Goal: Information Seeking & Learning: Check status

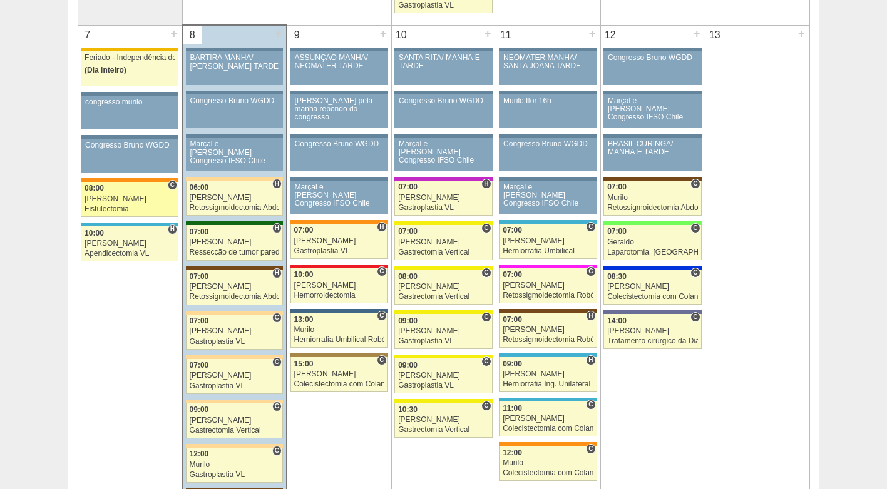
scroll to position [688, 0]
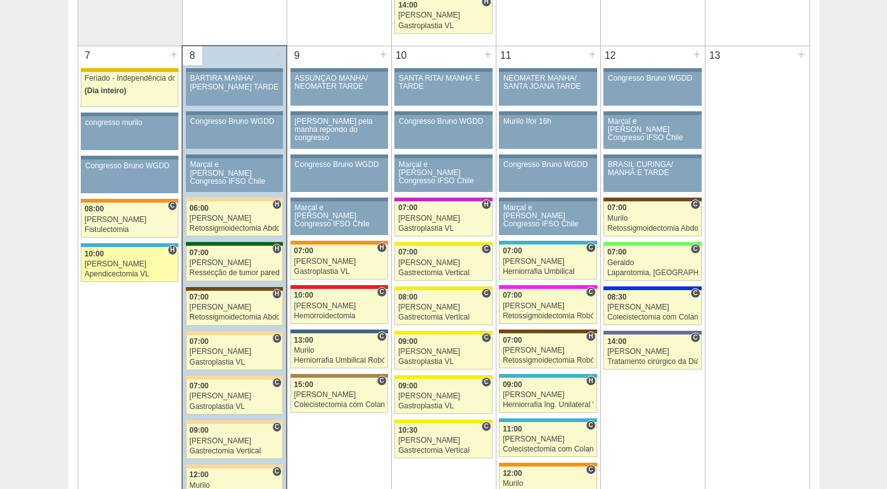
click at [135, 265] on div "[PERSON_NAME]" at bounding box center [129, 264] width 90 height 8
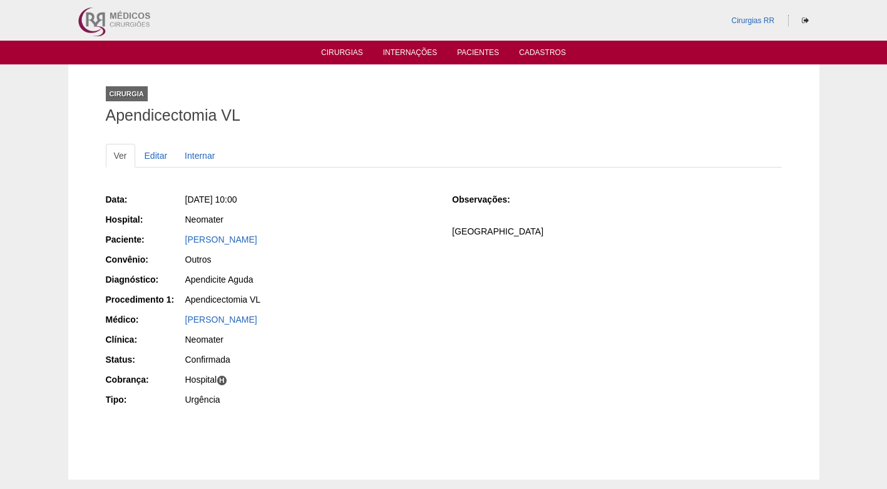
click at [387, 281] on div "Apendicite Aguda" at bounding box center [310, 279] width 250 height 13
click at [231, 239] on link "[PERSON_NAME]" at bounding box center [221, 240] width 72 height 10
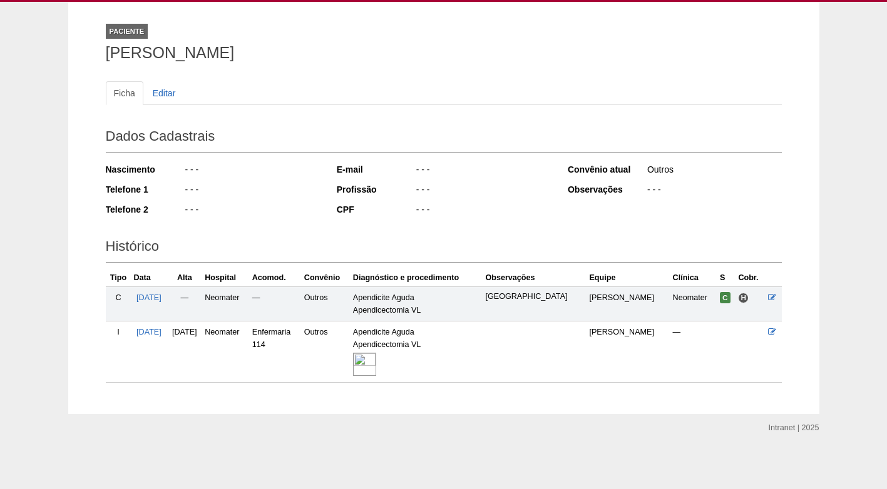
scroll to position [63, 0]
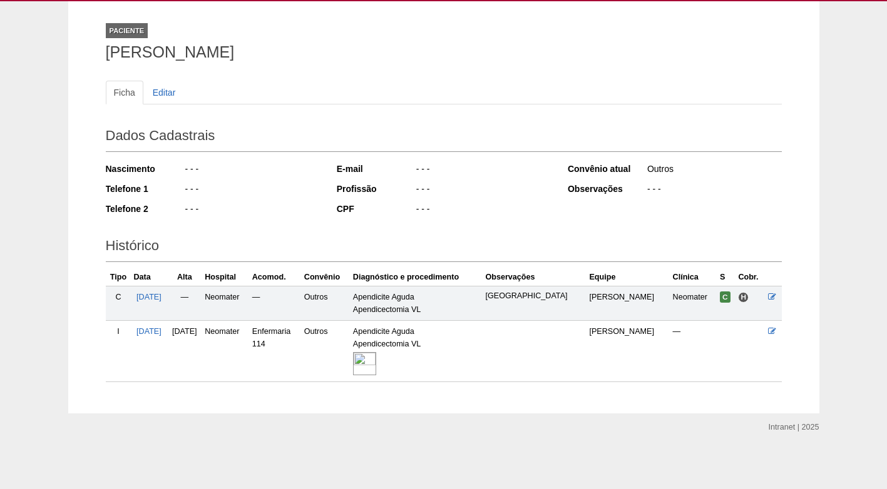
click at [376, 362] on img at bounding box center [364, 363] width 23 height 23
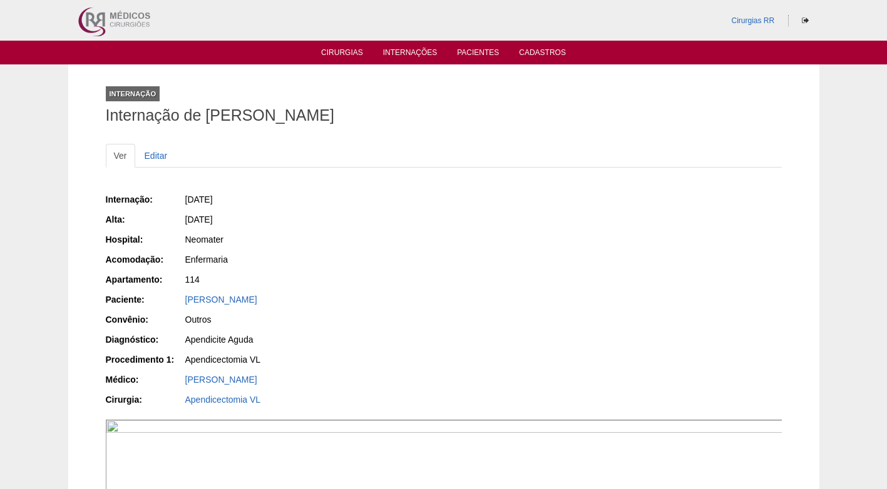
drag, startPoint x: 374, startPoint y: 233, endPoint x: 354, endPoint y: 211, distance: 29.7
click at [365, 223] on div "Internação: [DATE] [GEOGRAPHIC_DATA]: [DATE] Hospital: Neomater Acomodação: Enf…" at bounding box center [270, 301] width 329 height 225
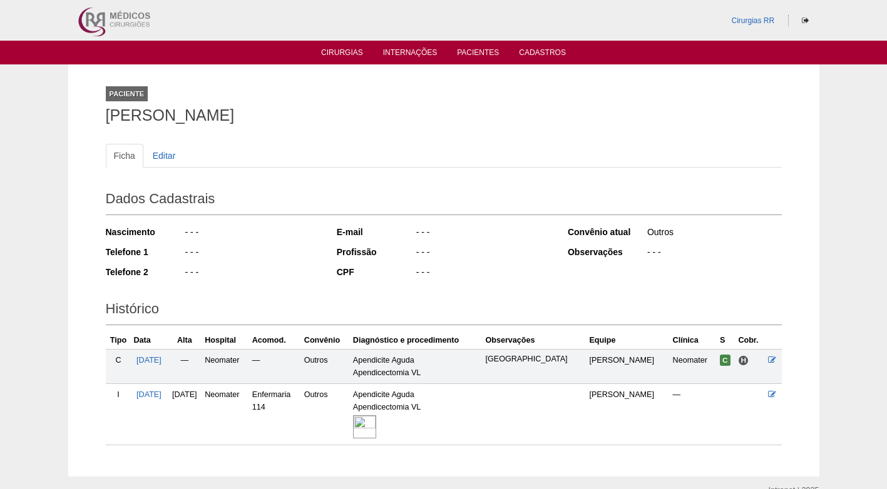
scroll to position [63, 0]
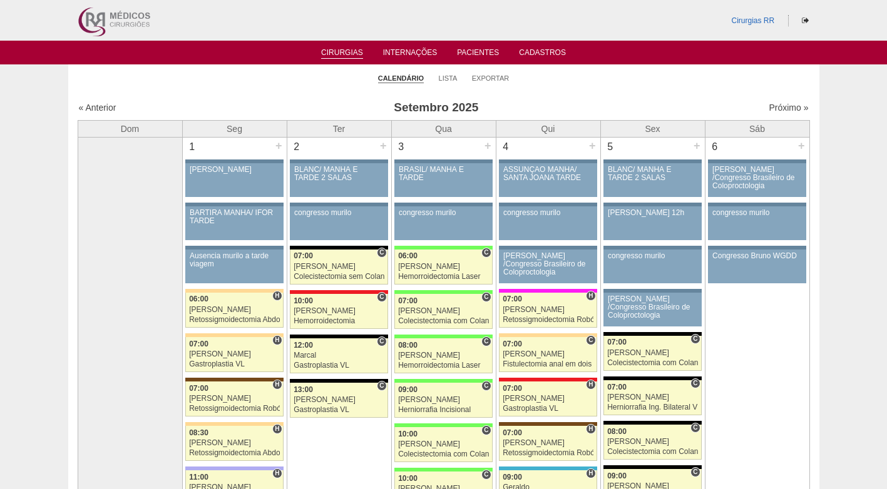
scroll to position [651, 0]
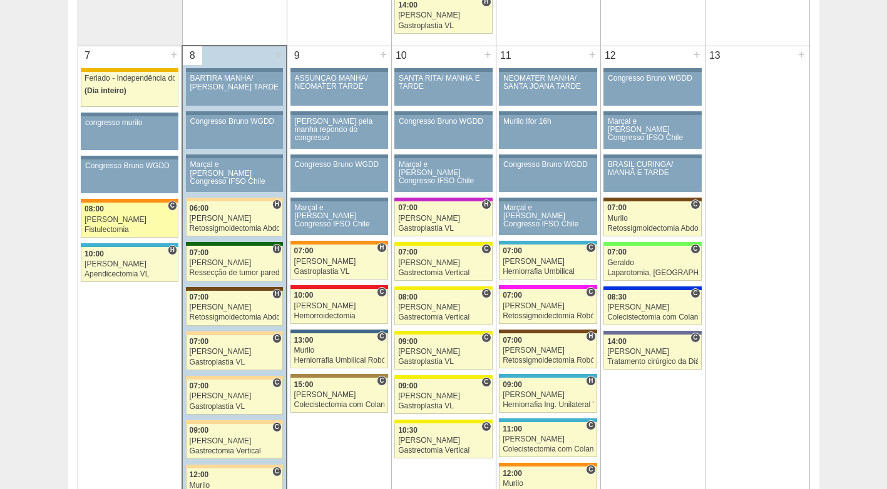
click at [141, 220] on div "[PERSON_NAME]" at bounding box center [129, 220] width 90 height 8
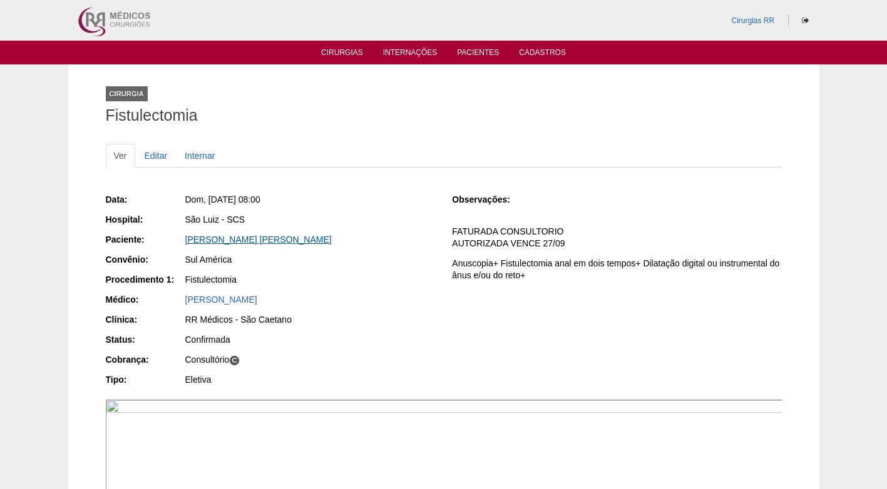
click at [215, 242] on link "[PERSON_NAME]" at bounding box center [258, 240] width 146 height 10
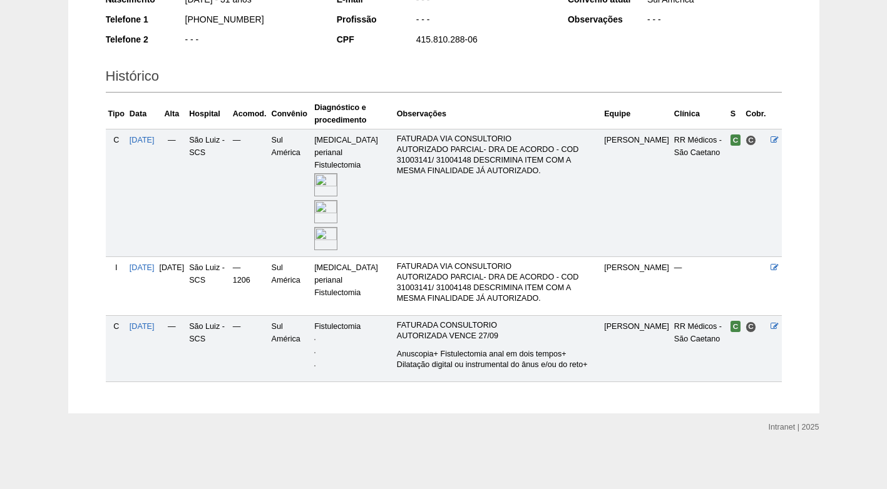
scroll to position [257, 0]
click at [315, 339] on img at bounding box center [314, 339] width 1 height 1
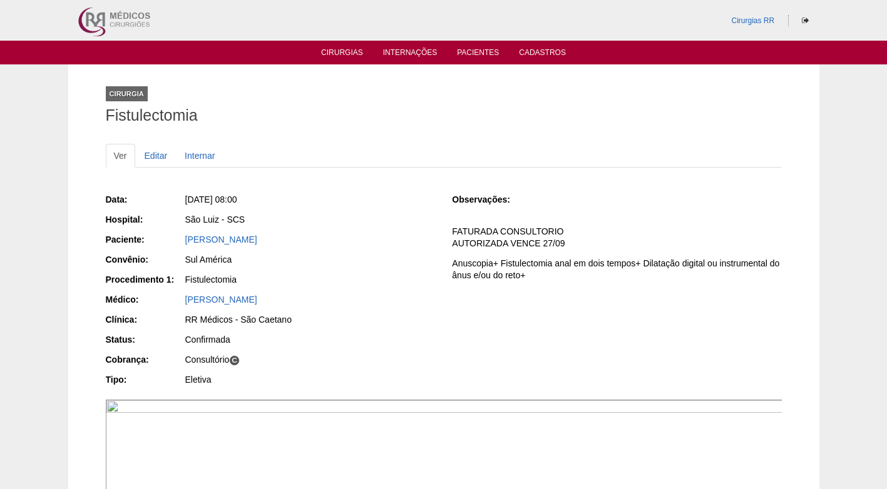
click at [315, 320] on div "RR Médicos - São Caetano" at bounding box center [310, 319] width 250 height 13
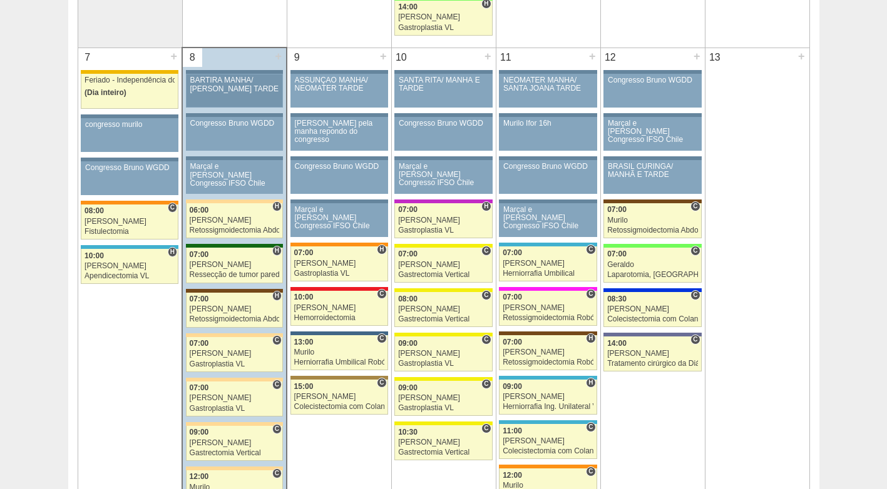
scroll to position [688, 0]
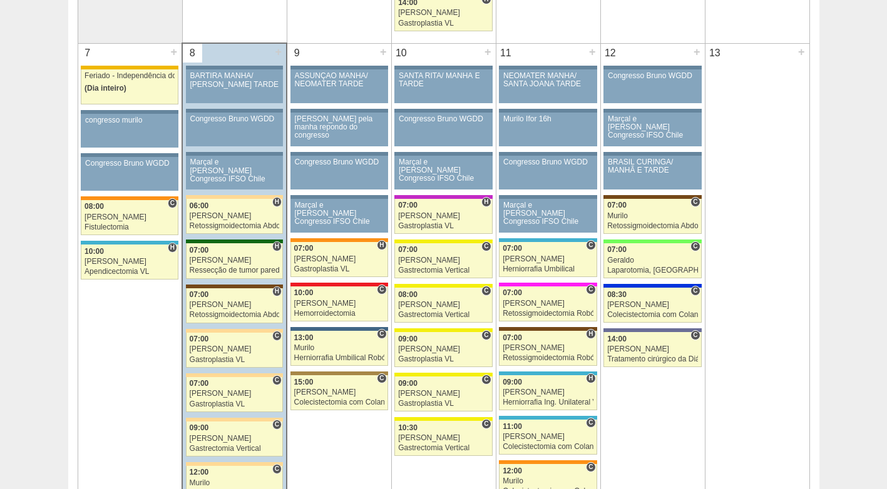
scroll to position [688, 0]
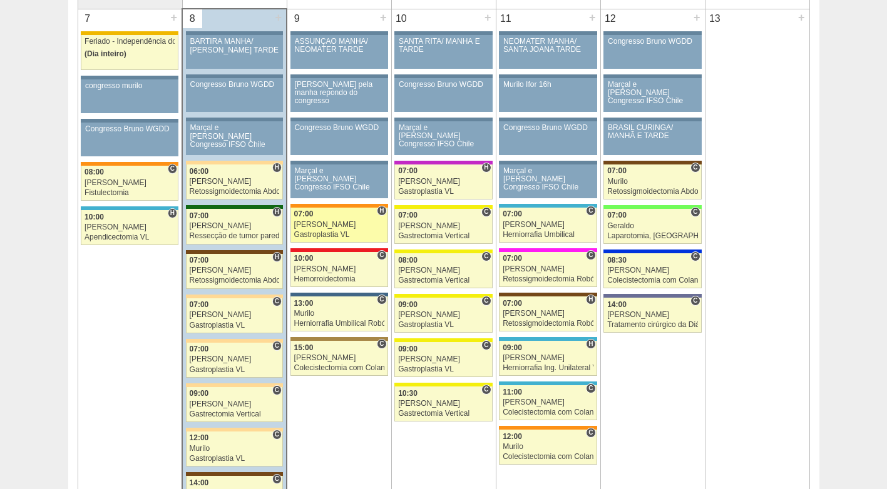
click at [324, 223] on div "[PERSON_NAME]" at bounding box center [339, 225] width 90 height 8
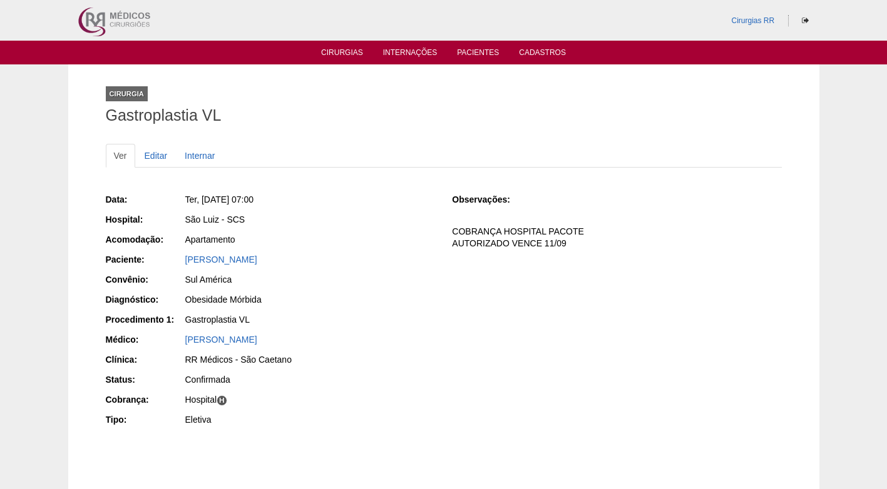
click at [324, 223] on div "São Luiz - SCS" at bounding box center [310, 219] width 250 height 13
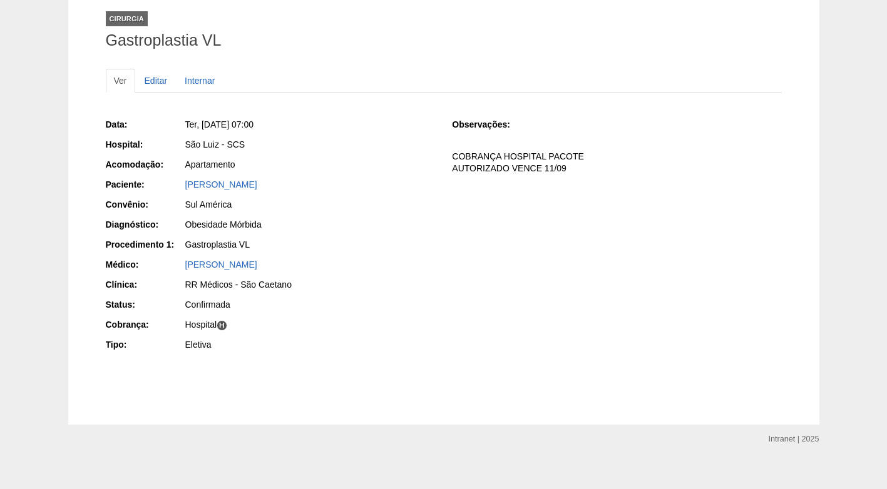
scroll to position [86, 0]
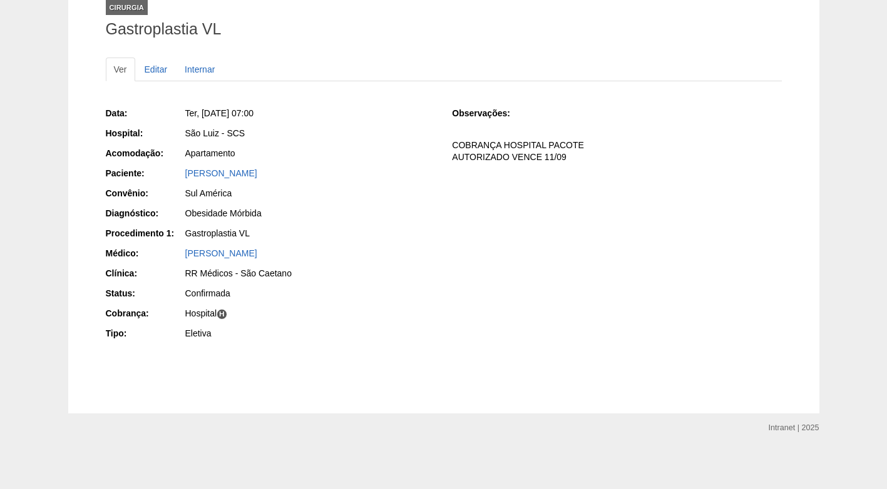
click at [328, 207] on div "Obesidade Mórbida" at bounding box center [310, 213] width 250 height 13
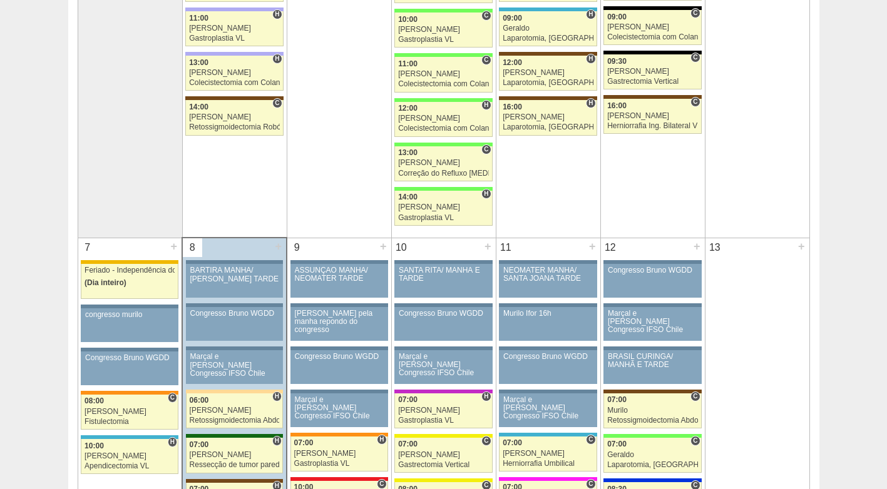
scroll to position [438, 0]
